Goal: Information Seeking & Learning: Learn about a topic

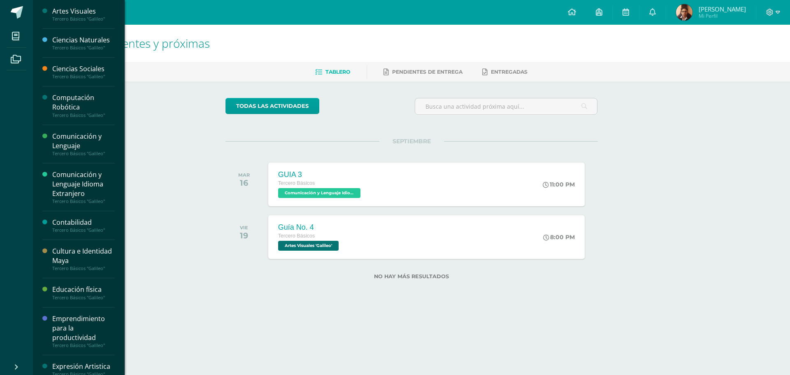
click at [83, 77] on div "Tercero Básicos "Galileo"" at bounding box center [83, 77] width 63 height 6
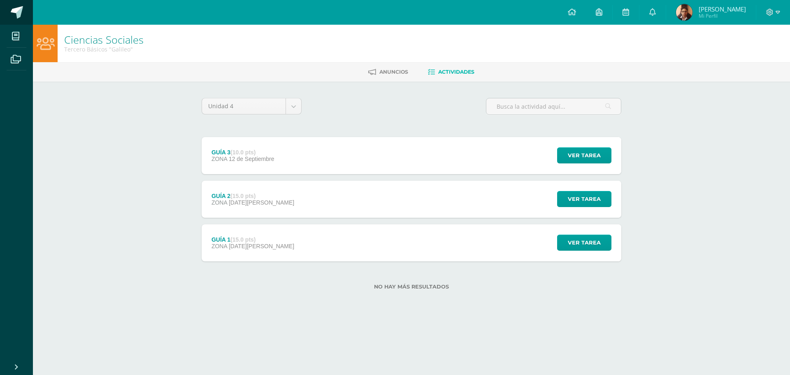
click at [18, 4] on link at bounding box center [16, 12] width 33 height 25
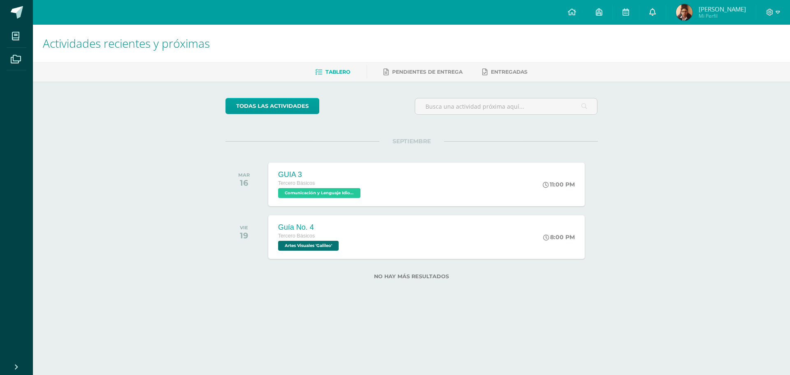
click at [646, 12] on link at bounding box center [653, 12] width 26 height 25
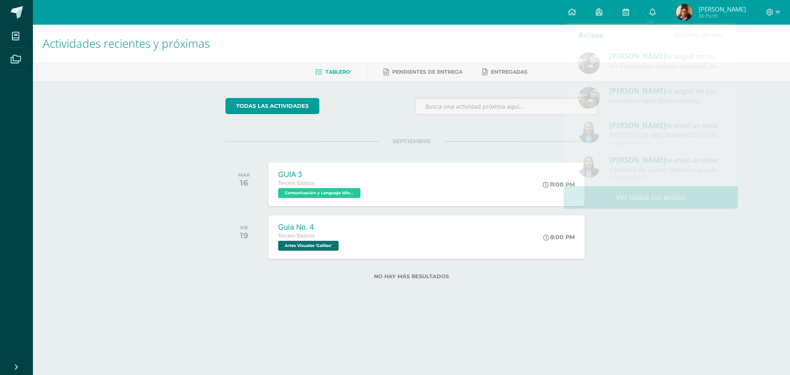
drag, startPoint x: 650, startPoint y: 254, endPoint x: 628, endPoint y: 231, distance: 31.4
click at [645, 252] on div "Actividades recientes y próximas Tablero Pendientes de entrega Entregadas todas…" at bounding box center [411, 165] width 757 height 281
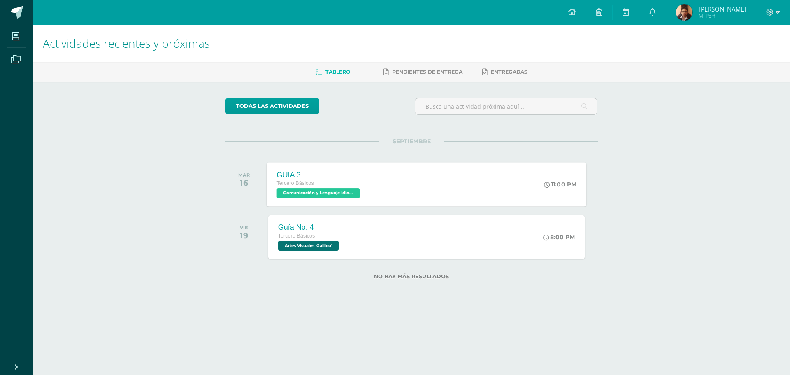
click at [334, 195] on span "Comunicación y Lenguaje Idioma Extranjero 'Galileo'" at bounding box center [318, 193] width 83 height 10
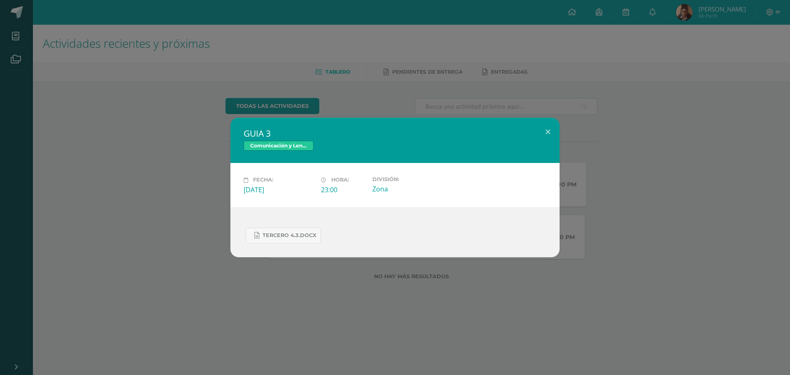
click at [165, 151] on div "GUIA 3 Comunicación y Lenguaje Idioma Extranjero Fecha: [DATE] Hora: 23:00 Divi…" at bounding box center [395, 187] width 784 height 139
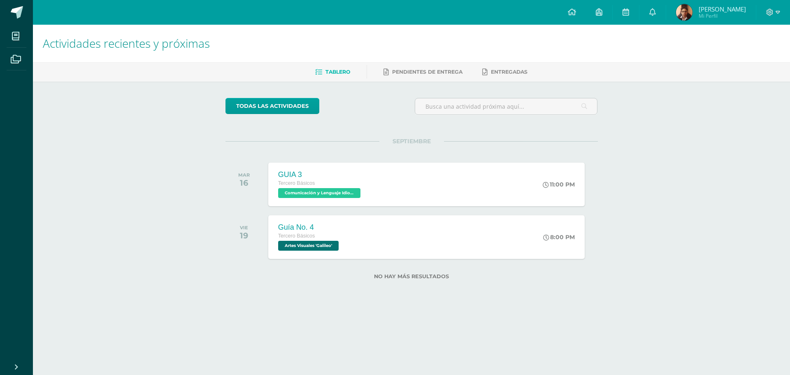
click at [310, 182] on span "Tercero Básicos" at bounding box center [296, 183] width 37 height 6
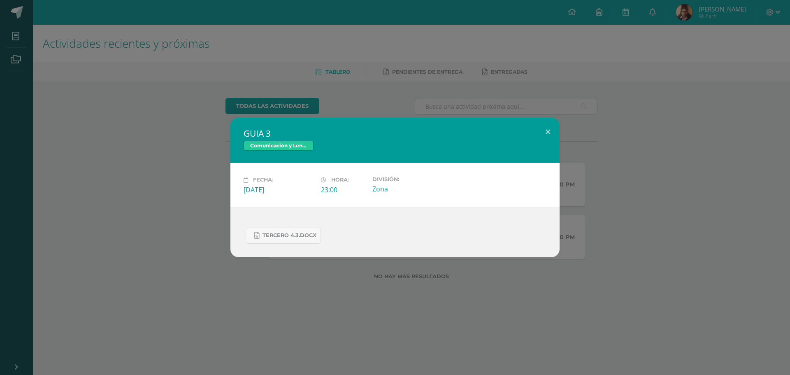
click at [186, 190] on div "GUIA 3 Comunicación y Lenguaje Idioma Extranjero Fecha: [DATE] Hora: 23:00 Divi…" at bounding box center [395, 187] width 784 height 139
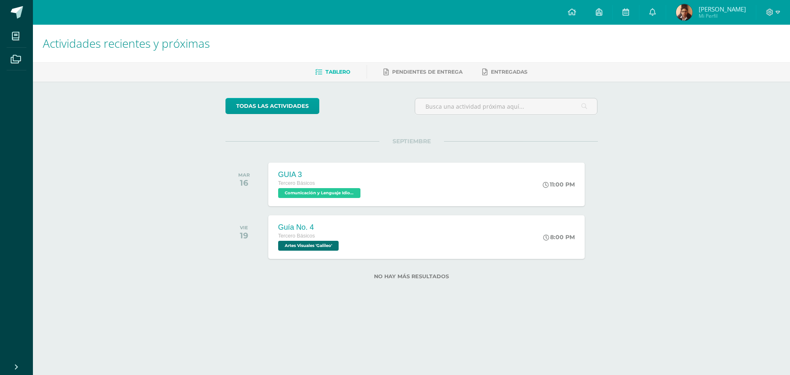
drag, startPoint x: 328, startPoint y: 215, endPoint x: 169, endPoint y: 291, distance: 176.2
click at [169, 291] on div "Actividades recientes y próximas Tablero Pendientes de entrega Entregadas todas…" at bounding box center [411, 165] width 757 height 281
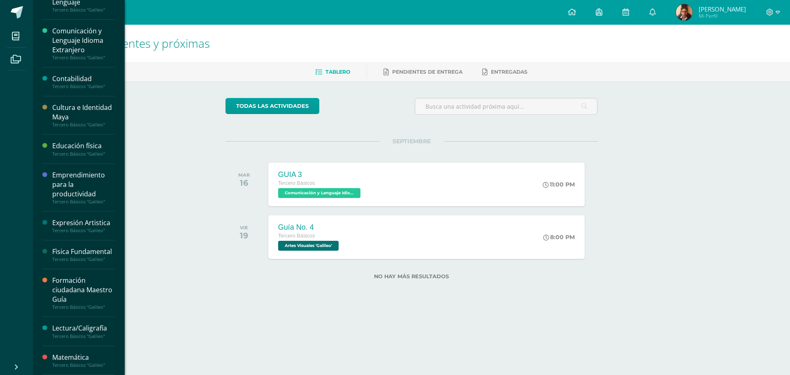
scroll to position [153, 0]
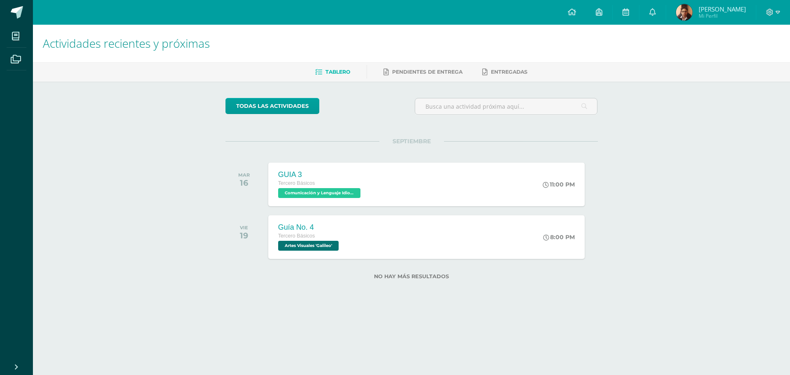
click at [170, 86] on div "Actividades recientes y próximas Tablero Pendientes de entrega Entregadas todas…" at bounding box center [411, 165] width 757 height 281
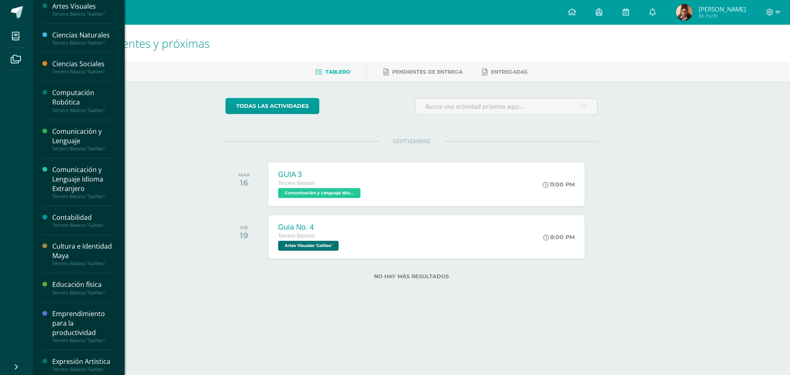
scroll to position [0, 0]
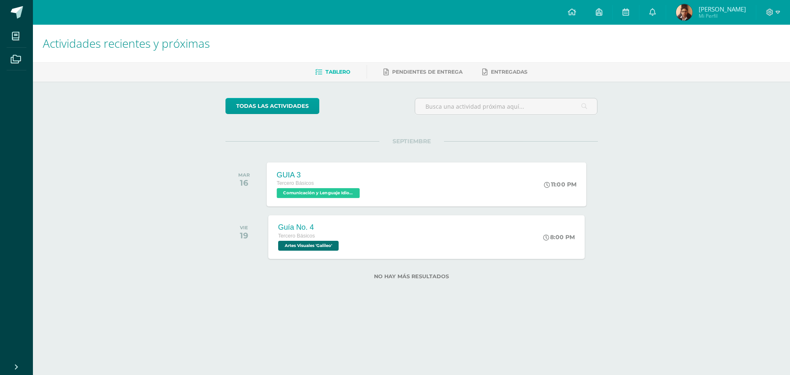
click at [354, 198] on div "GUIA 3 Tercero Básicos Comunicación y Lenguaje Idioma Extranjero 'Galileo'" at bounding box center [319, 184] width 105 height 44
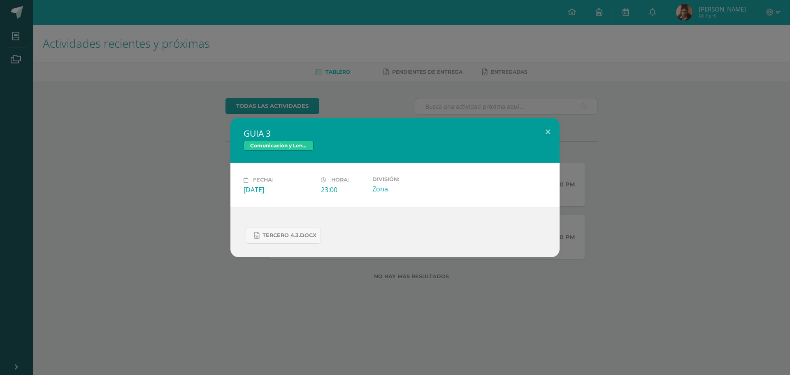
click at [83, 220] on div "GUIA 3 Comunicación y Lenguaje Idioma Extranjero Fecha: [DATE] Hora: 23:00 Divi…" at bounding box center [395, 187] width 784 height 139
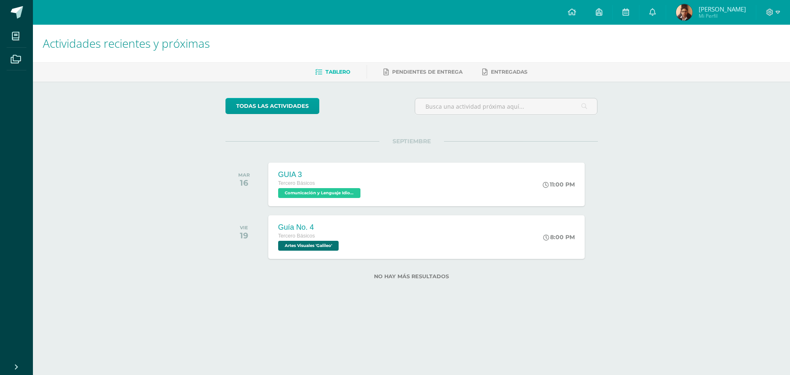
click at [161, 212] on div "Actividades recientes y próximas Tablero Pendientes de entrega Entregadas todas…" at bounding box center [411, 165] width 757 height 281
click at [651, 9] on icon at bounding box center [653, 11] width 7 height 7
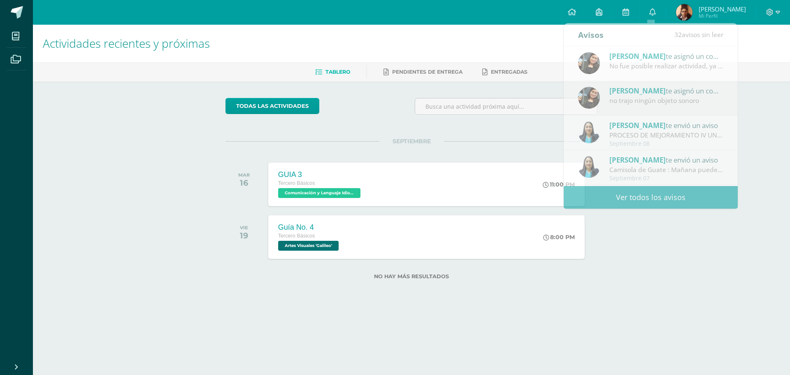
click at [667, 270] on div "Actividades recientes y próximas Tablero Pendientes de entrega Entregadas todas…" at bounding box center [411, 165] width 757 height 281
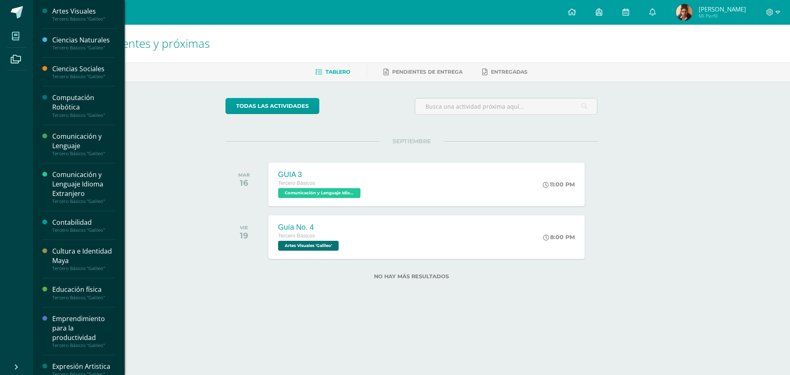
click at [17, 36] on icon at bounding box center [15, 36] width 7 height 8
